Goal: Information Seeking & Learning: Learn about a topic

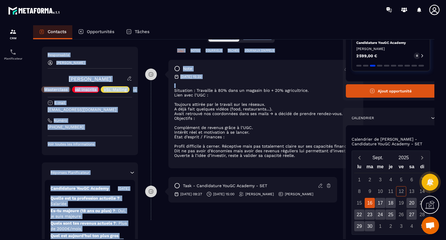
scroll to position [78, 0]
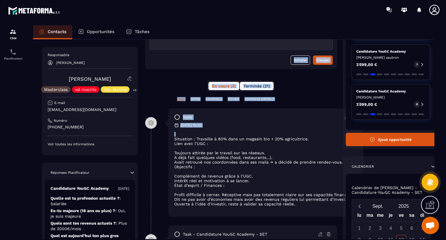
drag, startPoint x: 244, startPoint y: 211, endPoint x: 265, endPoint y: 88, distance: 124.1
click at [265, 88] on div "**********" at bounding box center [241, 167] width 192 height 358
click at [294, 103] on div "TOUT NOTES COURRIELS TÂCHES JOURNAUX D'APPELS" at bounding box center [241, 102] width 192 height 11
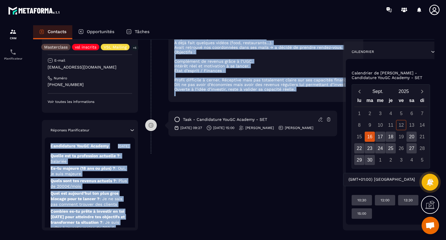
scroll to position [201, 0]
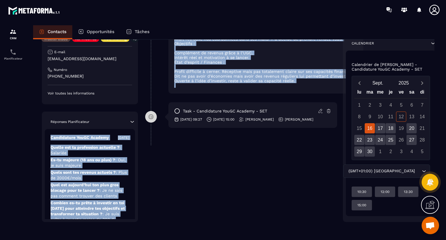
drag, startPoint x: 95, startPoint y: 155, endPoint x: 101, endPoint y: 236, distance: 80.4
click at [101, 236] on div "Revenir aux contacts Responsable [PERSON_NAME] [PERSON_NAME] Masterclass vsl in…" at bounding box center [233, 39] width 401 height 401
click at [28, 172] on div "Contacts Opportunités Tâches Revenir aux contacts Responsable [PERSON_NAME] [PE…" at bounding box center [233, 137] width 413 height 225
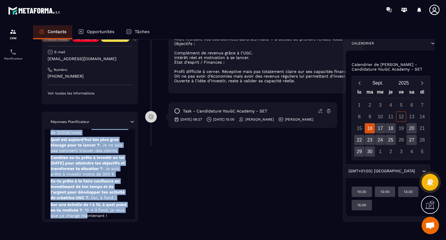
scroll to position [55, 0]
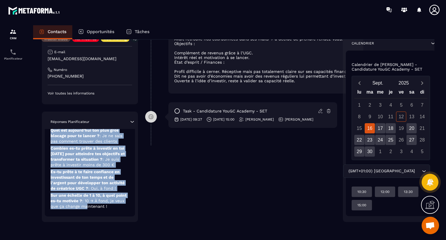
drag, startPoint x: 91, startPoint y: 168, endPoint x: 87, endPoint y: 219, distance: 50.4
click at [87, 219] on div "Réponses Planificateur Candidature YouGC Academy [DATE] Quelle est ta professio…" at bounding box center [90, 167] width 96 height 110
click at [130, 187] on div "Candidature YouGC Academy [DATE] Quelle est ta profession actuelle ? : Salariée…" at bounding box center [90, 145] width 90 height 142
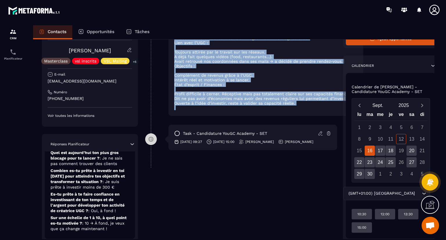
scroll to position [144, 0]
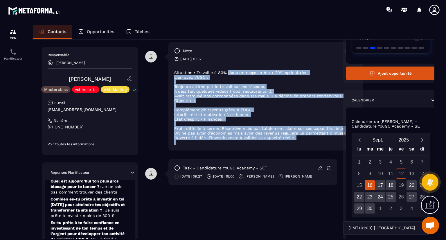
drag, startPoint x: 223, startPoint y: 84, endPoint x: 228, endPoint y: 73, distance: 11.4
click at [228, 73] on div "Situation : Travaille à 80% dans un magasin bio + 20% agricultrice. Lien avec l…" at bounding box center [265, 105] width 183 height 79
click at [228, 73] on li "Situation : Travaille à 80% dans un magasin bio + 20% agricultrice." at bounding box center [265, 72] width 183 height 5
